Goal: Task Accomplishment & Management: Manage account settings

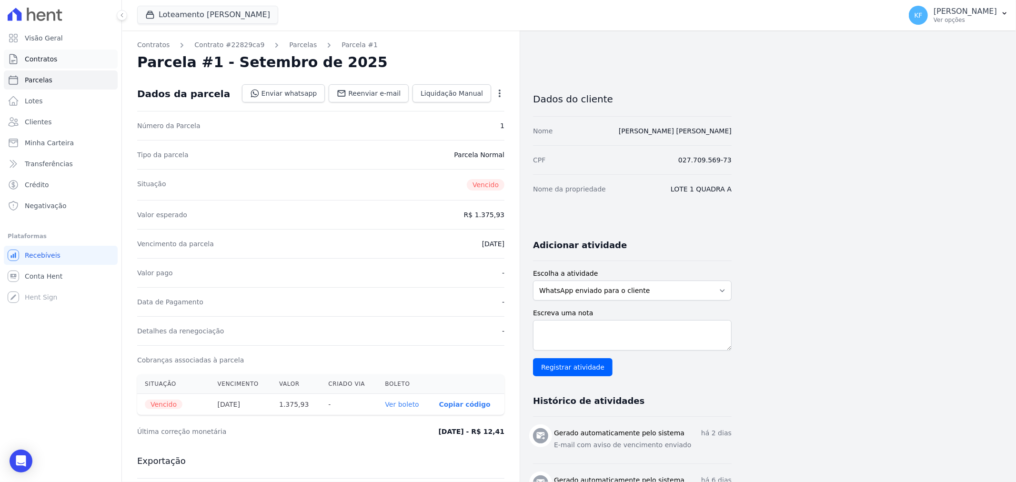
click at [49, 59] on span "Contratos" at bounding box center [41, 59] width 32 height 10
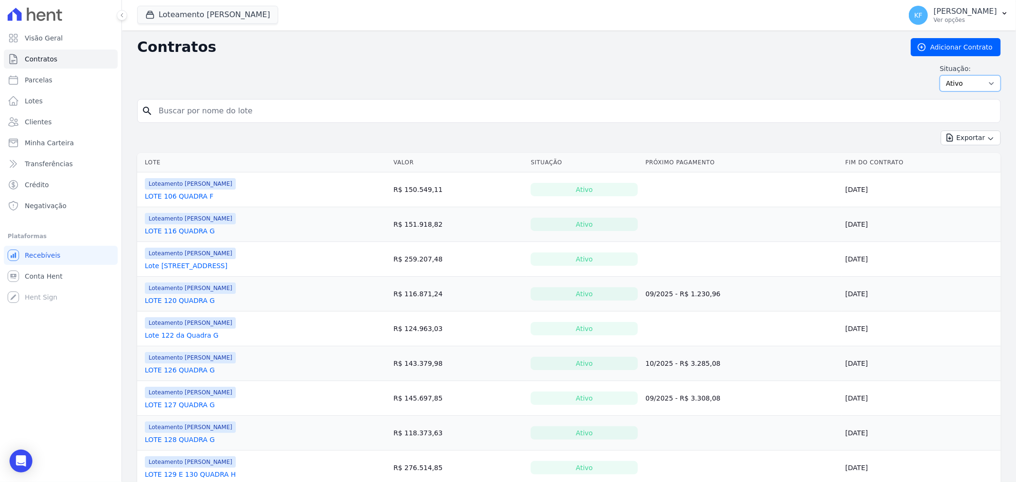
click at [963, 81] on select "Ativo Todos Pausado Distratado Rascunho Expirado Encerrado" at bounding box center [970, 83] width 61 height 16
select select "draft"
click at [940, 75] on select "Ativo Todos Pausado Distratado Rascunho Expirado Encerrado" at bounding box center [970, 83] width 61 height 16
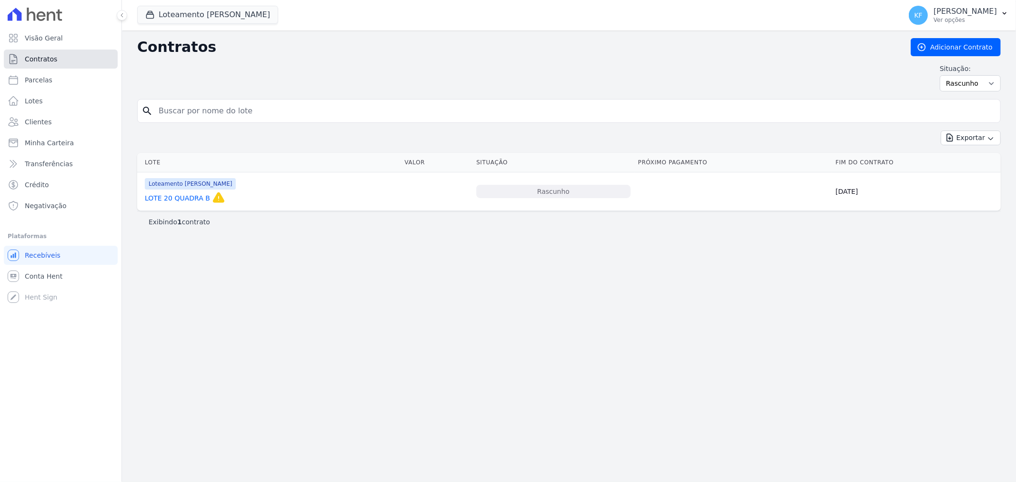
click at [54, 52] on link "Contratos" at bounding box center [61, 59] width 114 height 19
